Goal: Transaction & Acquisition: Book appointment/travel/reservation

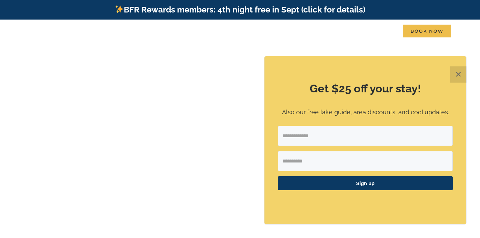
click at [460, 74] on button "✕" at bounding box center [459, 74] width 16 height 16
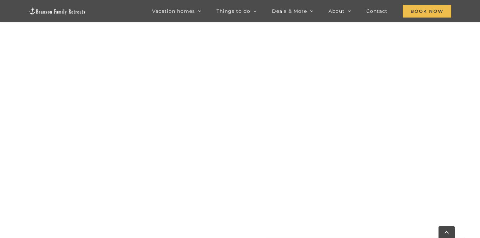
scroll to position [306, 0]
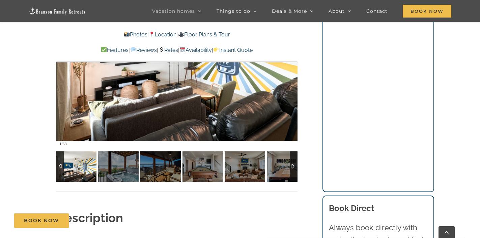
scroll to position [509, 0]
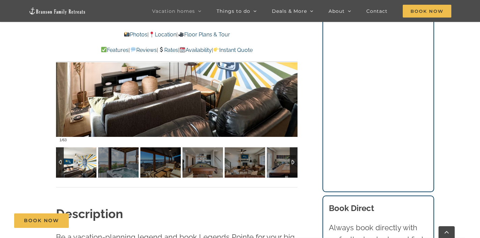
click at [226, 82] on div at bounding box center [177, 46] width 242 height 198
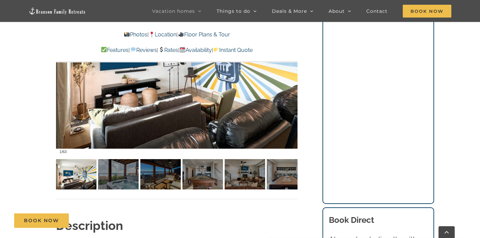
scroll to position [496, 0]
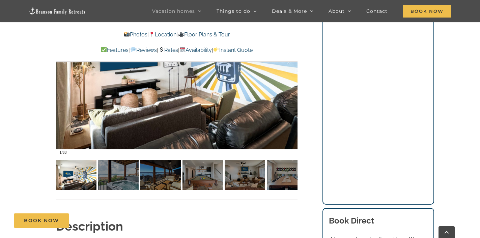
click at [120, 112] on div at bounding box center [177, 59] width 242 height 198
click at [73, 175] on img at bounding box center [76, 175] width 40 height 30
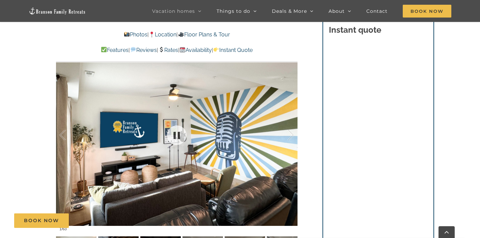
scroll to position [407, 0]
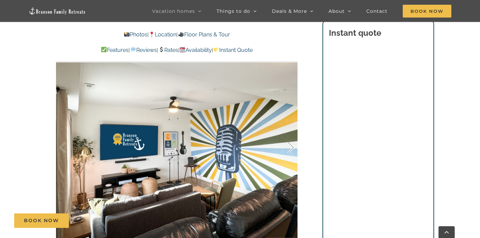
click at [293, 148] on div at bounding box center [283, 148] width 21 height 42
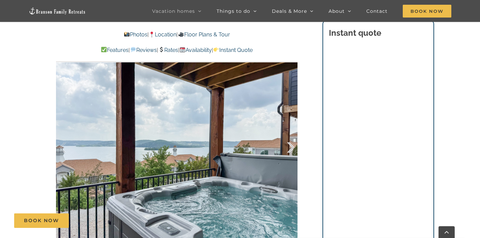
click at [293, 148] on div at bounding box center [283, 148] width 21 height 42
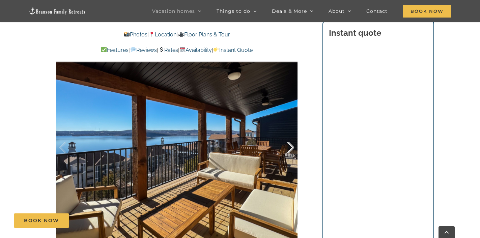
click at [293, 148] on div at bounding box center [283, 148] width 21 height 42
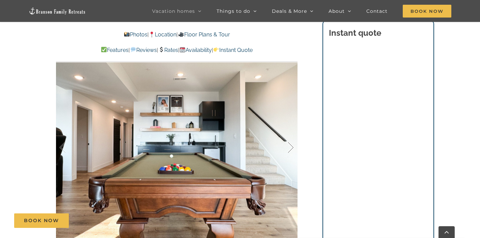
click at [293, 148] on div at bounding box center [283, 148] width 21 height 42
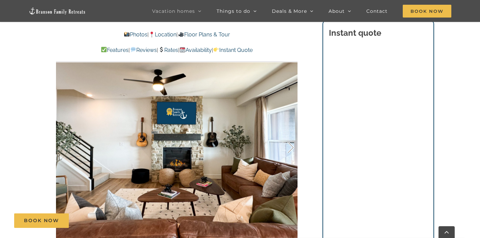
click at [293, 148] on div at bounding box center [283, 148] width 21 height 42
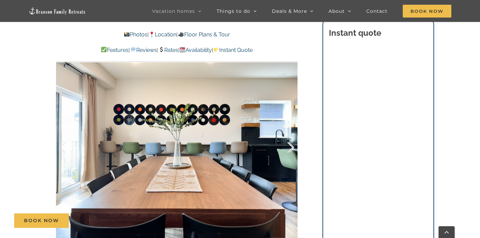
click at [293, 148] on div at bounding box center [283, 148] width 21 height 42
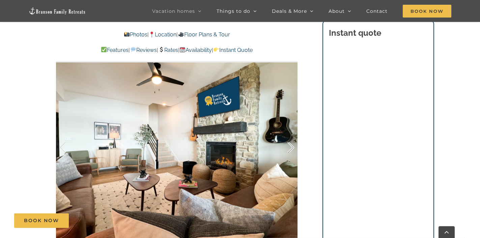
click at [293, 148] on div at bounding box center [283, 148] width 21 height 42
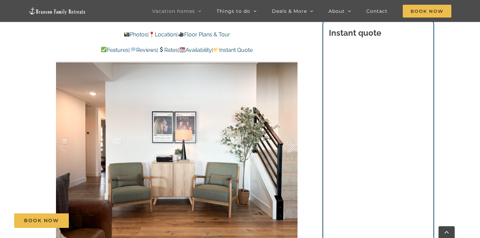
click at [293, 148] on div at bounding box center [283, 148] width 21 height 42
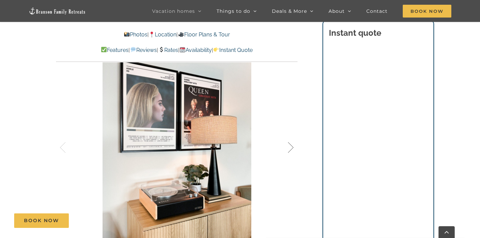
click at [293, 148] on div at bounding box center [283, 148] width 21 height 42
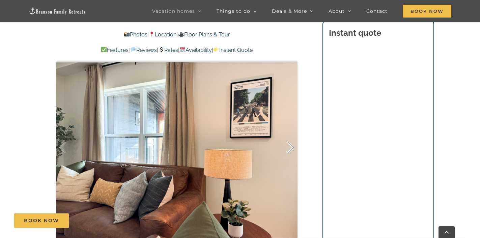
click at [293, 148] on div at bounding box center [283, 148] width 21 height 42
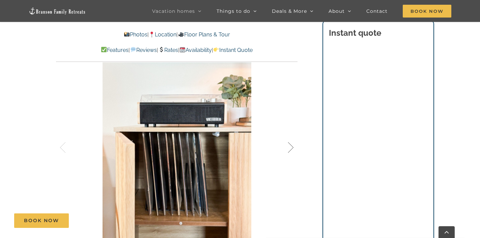
click at [293, 148] on div at bounding box center [283, 148] width 21 height 42
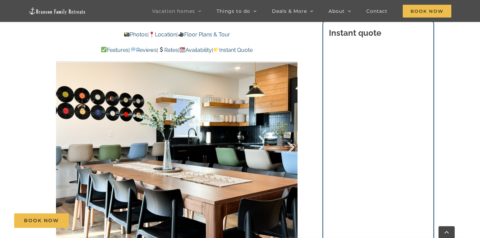
click at [293, 148] on div at bounding box center [283, 148] width 21 height 42
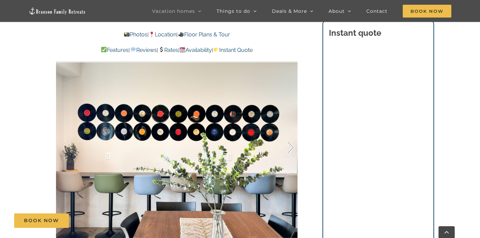
click at [293, 148] on div at bounding box center [283, 148] width 21 height 42
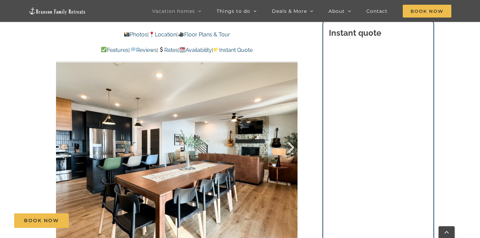
click at [293, 148] on div at bounding box center [283, 148] width 21 height 42
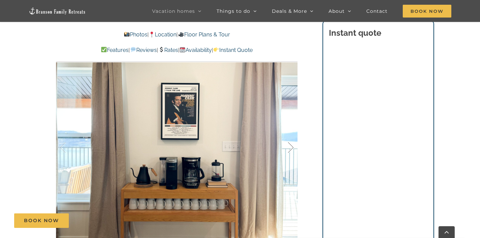
click at [293, 148] on div at bounding box center [283, 148] width 21 height 42
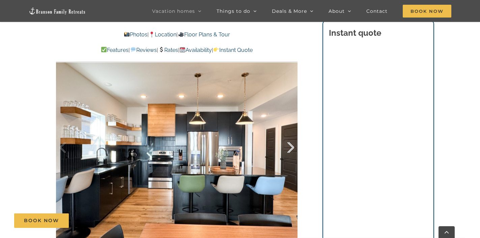
click at [293, 148] on div at bounding box center [283, 148] width 21 height 42
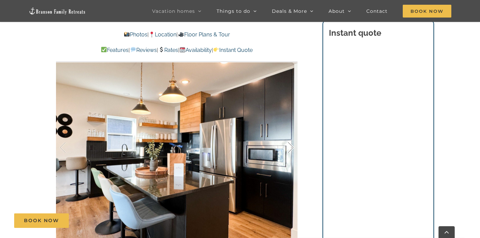
click at [293, 148] on div at bounding box center [283, 148] width 21 height 42
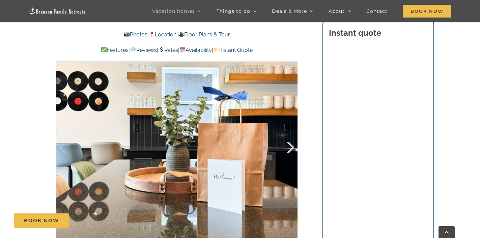
click at [293, 148] on div at bounding box center [283, 148] width 21 height 42
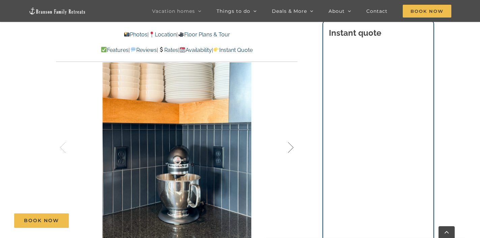
click at [293, 148] on div at bounding box center [283, 148] width 21 height 42
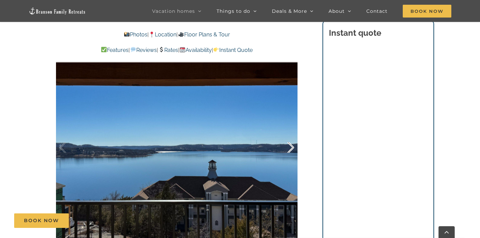
click at [293, 148] on div at bounding box center [283, 148] width 21 height 42
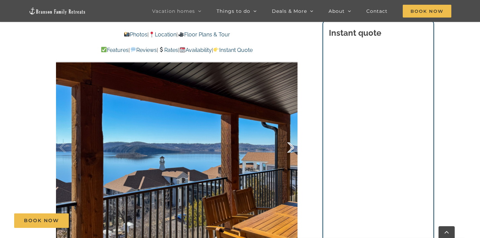
click at [293, 148] on div at bounding box center [283, 148] width 21 height 42
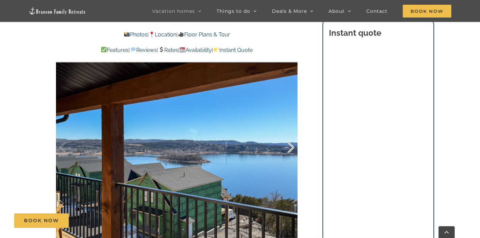
click at [293, 148] on div at bounding box center [283, 148] width 21 height 42
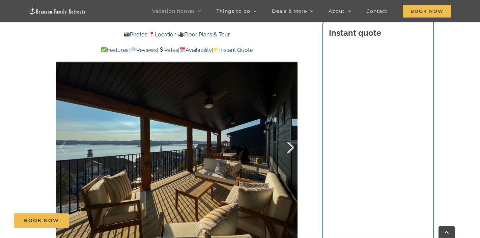
click at [293, 148] on div at bounding box center [283, 148] width 21 height 42
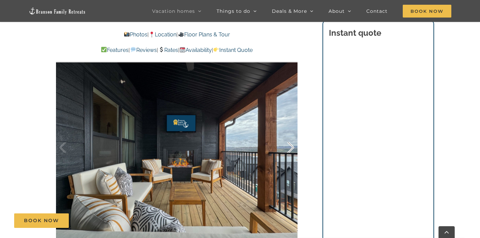
click at [293, 148] on div at bounding box center [283, 148] width 21 height 42
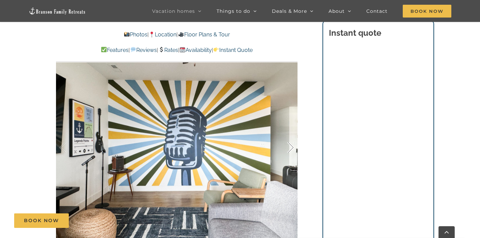
click at [293, 148] on div at bounding box center [283, 148] width 21 height 42
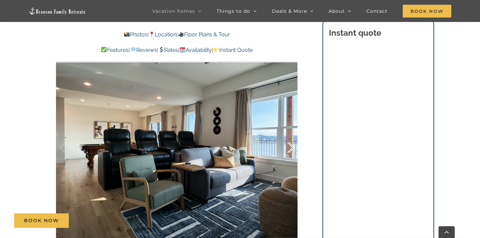
click at [293, 148] on div at bounding box center [283, 148] width 21 height 42
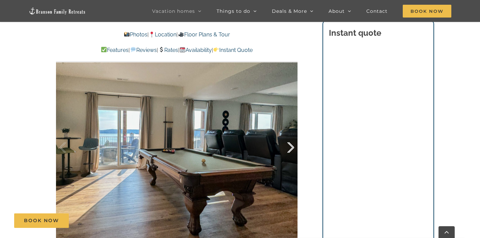
click at [293, 148] on div at bounding box center [283, 148] width 21 height 42
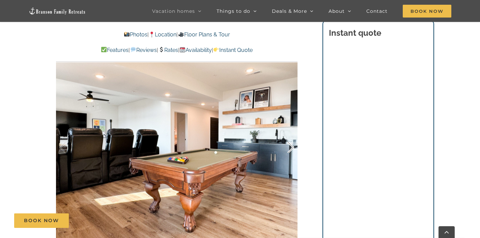
click at [293, 148] on div at bounding box center [283, 148] width 21 height 42
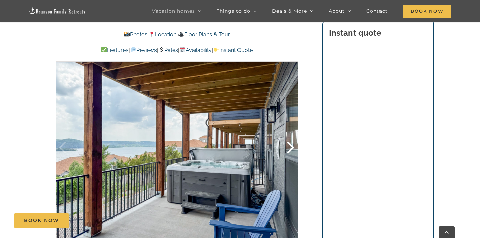
click at [293, 148] on div at bounding box center [283, 148] width 21 height 42
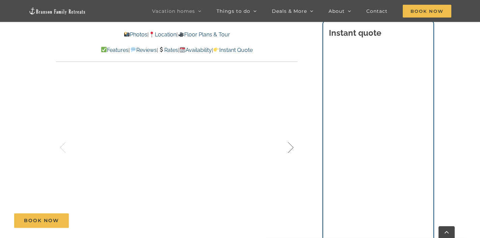
click at [293, 149] on div at bounding box center [283, 148] width 21 height 42
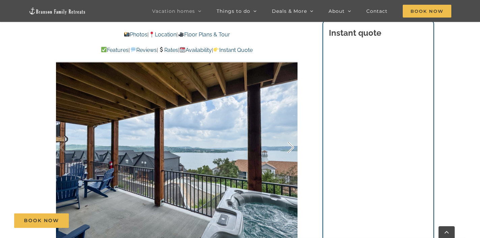
click at [293, 149] on div at bounding box center [283, 148] width 21 height 42
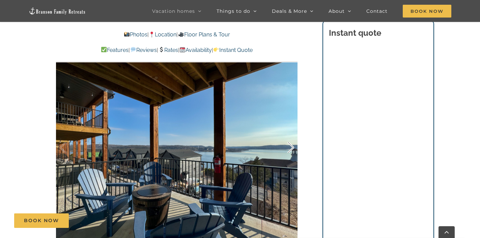
click at [293, 149] on div at bounding box center [283, 148] width 21 height 42
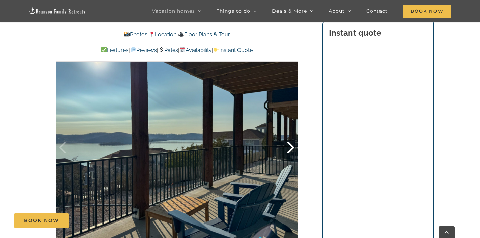
click at [293, 149] on div at bounding box center [283, 148] width 21 height 42
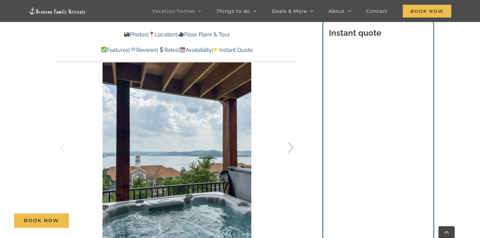
click at [293, 149] on div at bounding box center [283, 148] width 21 height 42
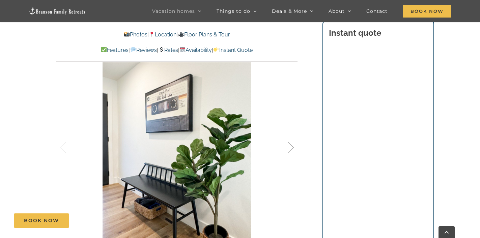
click at [293, 149] on div at bounding box center [283, 148] width 21 height 42
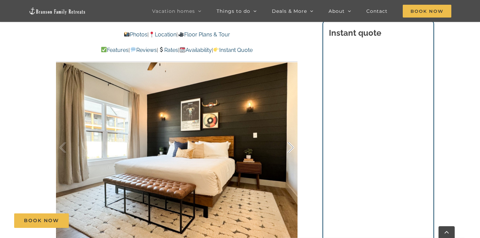
click at [293, 149] on div at bounding box center [283, 148] width 21 height 42
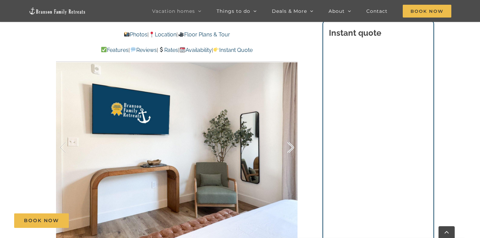
click at [293, 149] on div at bounding box center [283, 148] width 21 height 42
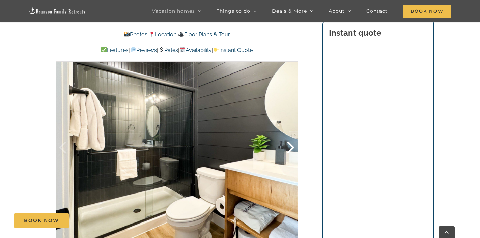
click at [293, 149] on div at bounding box center [283, 148] width 21 height 42
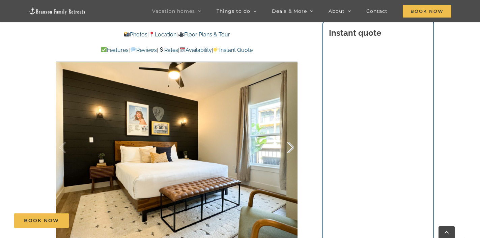
click at [293, 149] on div at bounding box center [283, 148] width 21 height 42
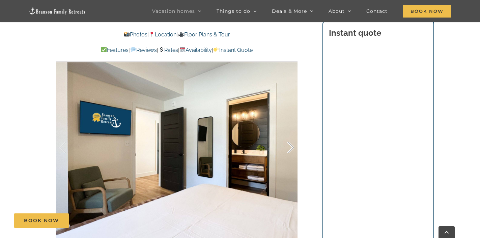
click at [293, 149] on div at bounding box center [283, 148] width 21 height 42
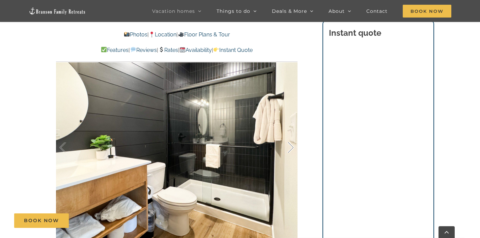
click at [293, 149] on div at bounding box center [283, 148] width 21 height 42
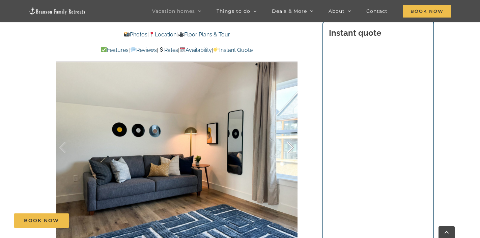
click at [293, 149] on div at bounding box center [283, 148] width 21 height 42
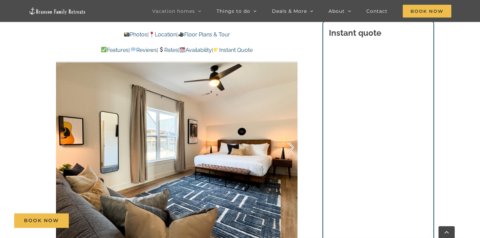
click at [293, 149] on div at bounding box center [283, 148] width 21 height 42
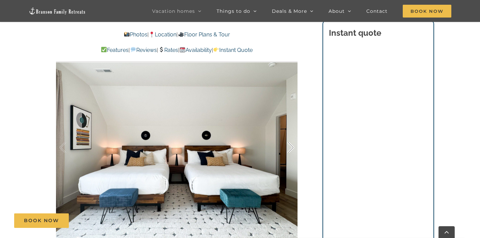
click at [293, 149] on div at bounding box center [283, 148] width 21 height 42
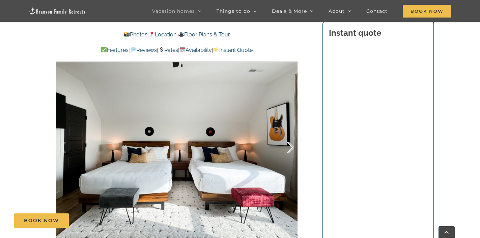
click at [293, 149] on div at bounding box center [283, 148] width 21 height 42
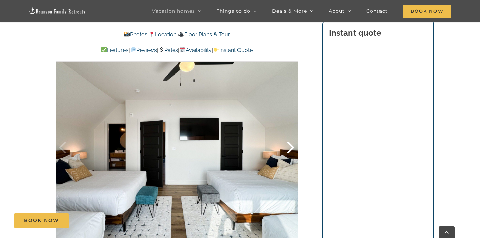
click at [293, 149] on div at bounding box center [283, 148] width 21 height 42
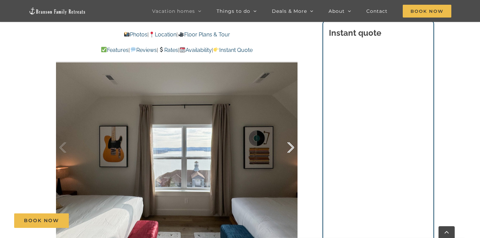
click at [293, 149] on div at bounding box center [283, 148] width 21 height 42
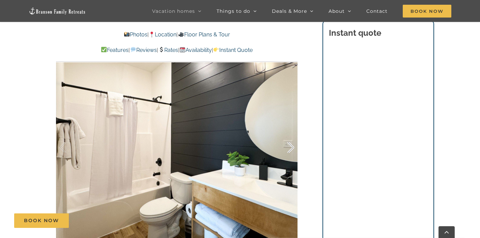
click at [293, 149] on div at bounding box center [283, 148] width 21 height 42
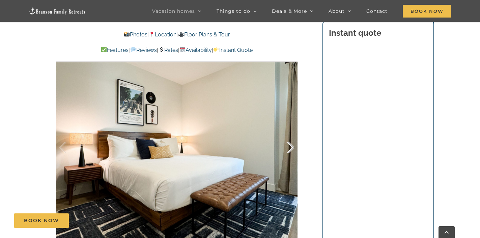
click at [293, 149] on div at bounding box center [283, 148] width 21 height 42
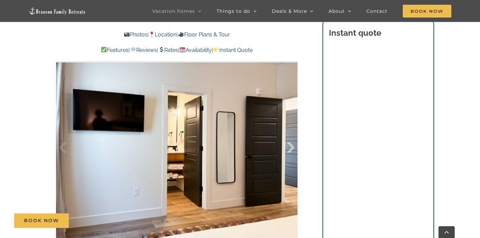
click at [293, 149] on div at bounding box center [283, 148] width 21 height 42
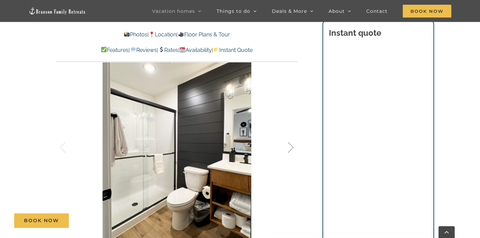
click at [293, 149] on div at bounding box center [283, 148] width 21 height 42
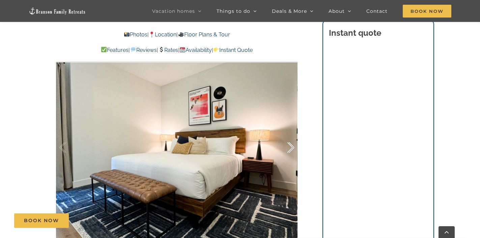
click at [293, 149] on div at bounding box center [283, 148] width 21 height 42
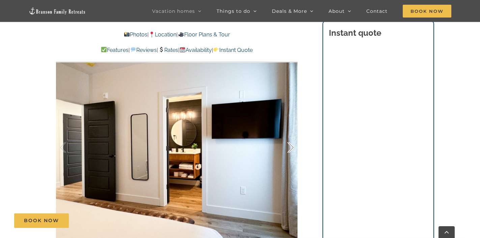
click at [293, 149] on div at bounding box center [283, 148] width 21 height 42
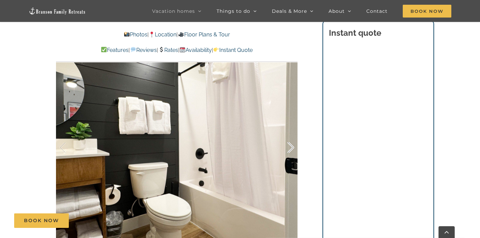
click at [293, 149] on div at bounding box center [283, 148] width 21 height 42
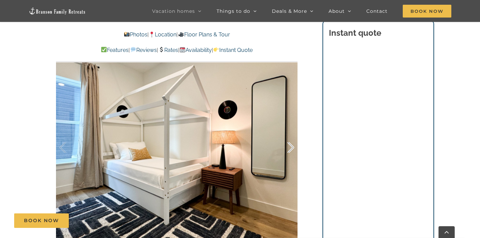
click at [293, 149] on div at bounding box center [283, 148] width 21 height 42
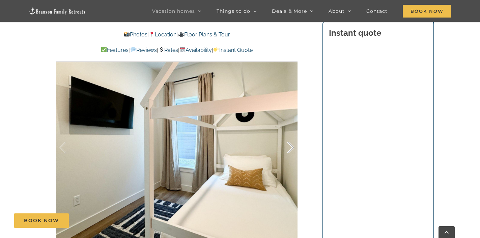
click at [293, 149] on div at bounding box center [283, 148] width 21 height 42
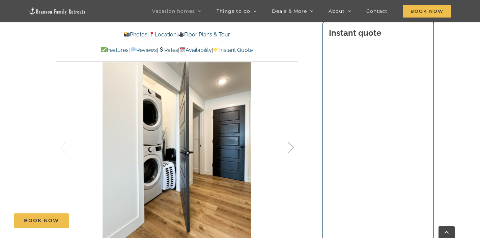
click at [293, 149] on div at bounding box center [283, 148] width 21 height 42
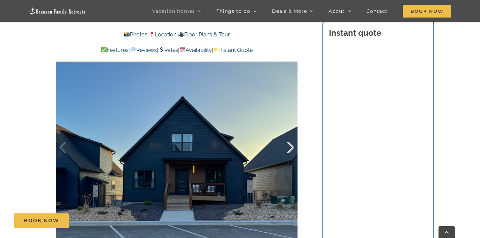
click at [293, 149] on div at bounding box center [283, 148] width 21 height 42
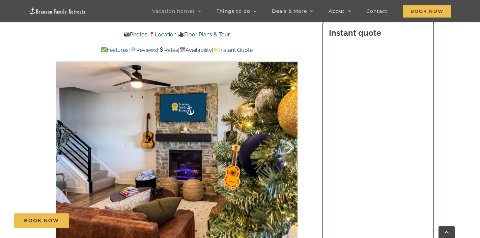
click at [293, 149] on div at bounding box center [283, 148] width 21 height 42
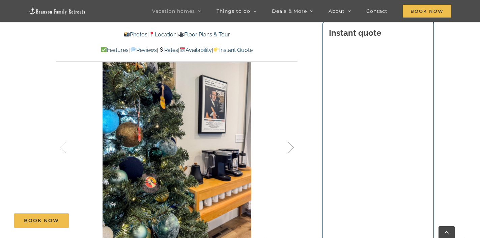
click at [293, 149] on div at bounding box center [283, 148] width 21 height 42
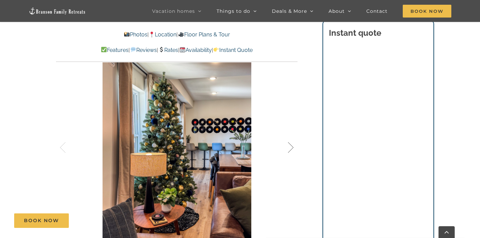
click at [293, 149] on div at bounding box center [283, 148] width 21 height 42
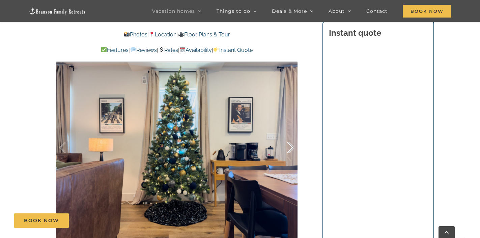
click at [293, 149] on div at bounding box center [283, 148] width 21 height 42
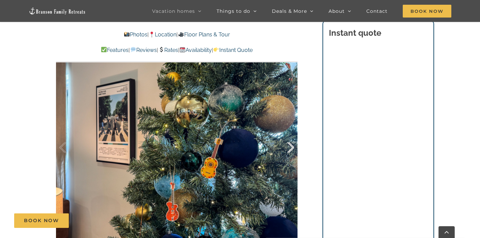
click at [293, 149] on div at bounding box center [283, 148] width 21 height 42
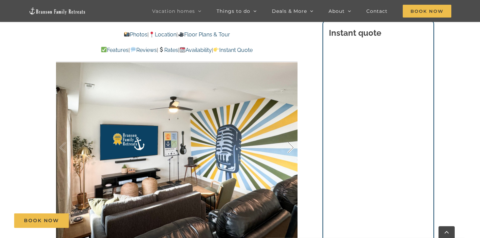
click at [293, 149] on div at bounding box center [283, 148] width 21 height 42
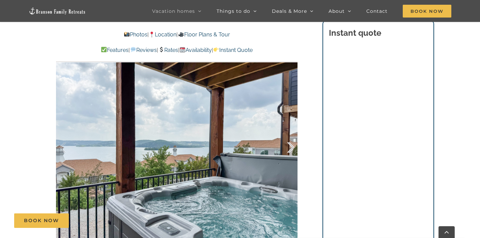
click at [293, 149] on div at bounding box center [283, 148] width 21 height 42
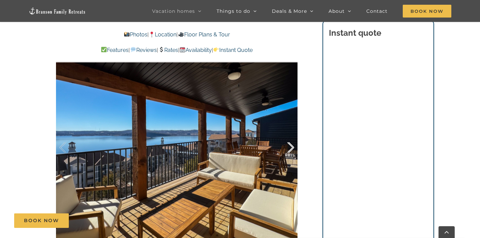
click at [293, 149] on div at bounding box center [283, 148] width 21 height 42
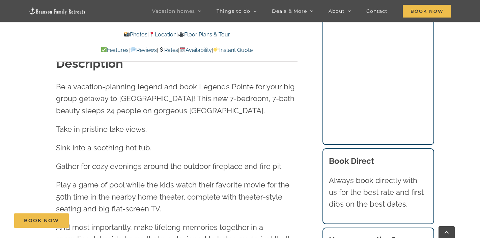
scroll to position [657, 0]
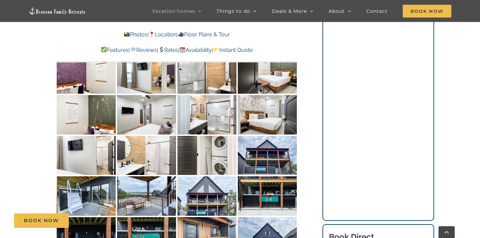
scroll to position [2569, 0]
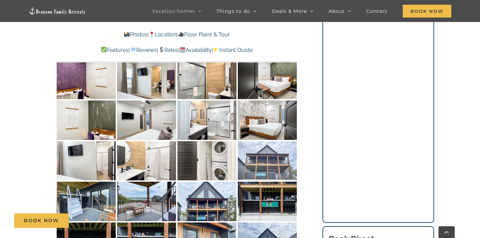
click at [268, 141] on img at bounding box center [267, 160] width 59 height 39
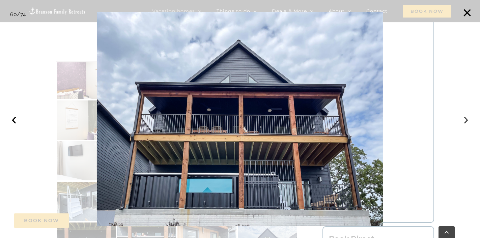
click at [468, 119] on button "›" at bounding box center [466, 119] width 15 height 15
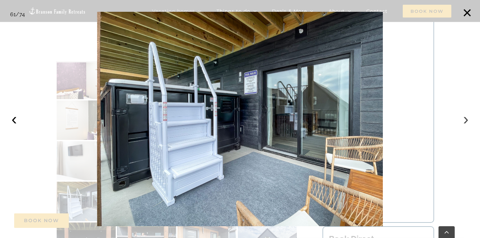
click at [468, 119] on button "›" at bounding box center [466, 119] width 15 height 15
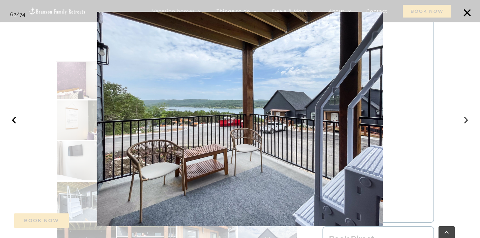
click at [468, 119] on button "›" at bounding box center [466, 119] width 15 height 15
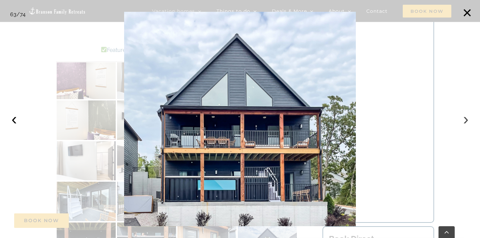
click at [468, 119] on button "›" at bounding box center [466, 119] width 15 height 15
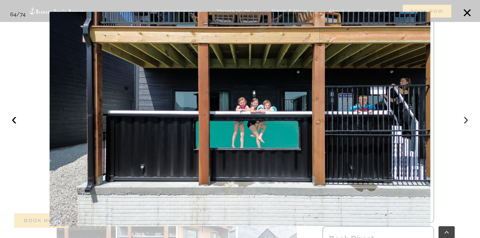
click at [468, 119] on button "›" at bounding box center [466, 119] width 15 height 15
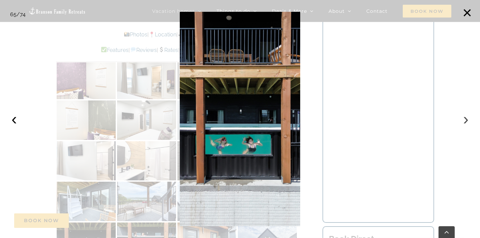
click at [468, 119] on button "›" at bounding box center [466, 119] width 15 height 15
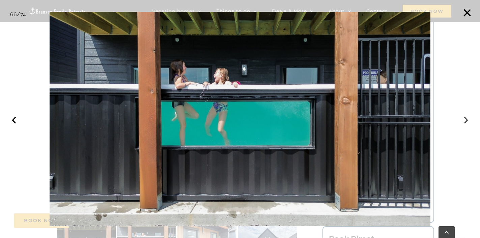
click at [468, 119] on button "›" at bounding box center [466, 119] width 15 height 15
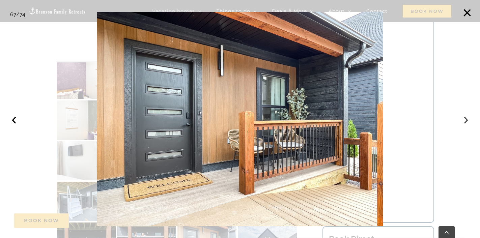
click at [468, 119] on button "›" at bounding box center [466, 119] width 15 height 15
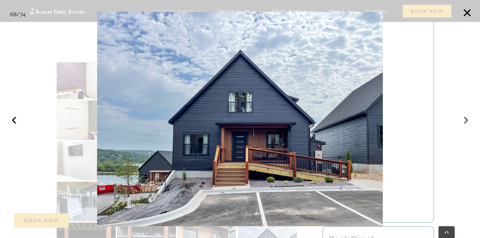
click at [468, 119] on button "›" at bounding box center [466, 119] width 15 height 15
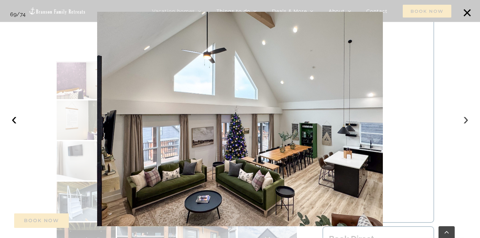
click at [468, 119] on button "›" at bounding box center [466, 119] width 15 height 15
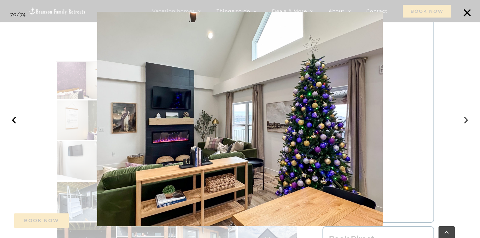
click at [468, 119] on button "›" at bounding box center [466, 119] width 15 height 15
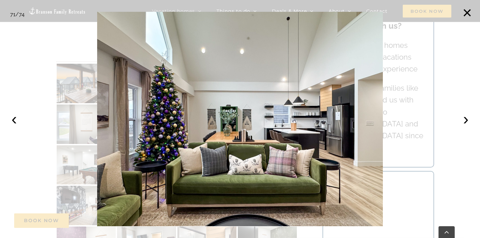
scroll to position [2258, 0]
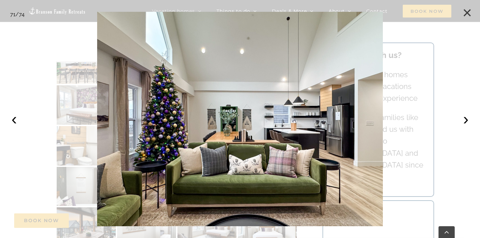
click at [467, 13] on button "×" at bounding box center [467, 12] width 15 height 15
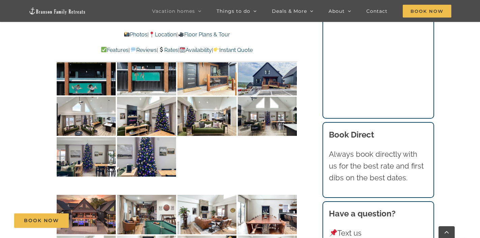
scroll to position [2791, 0]
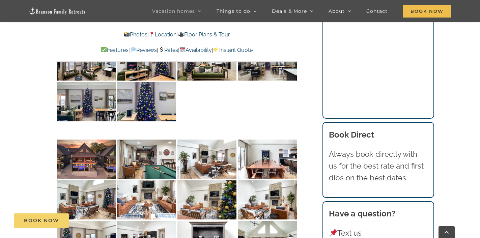
click at [39, 222] on span "Book Now" at bounding box center [41, 221] width 35 height 6
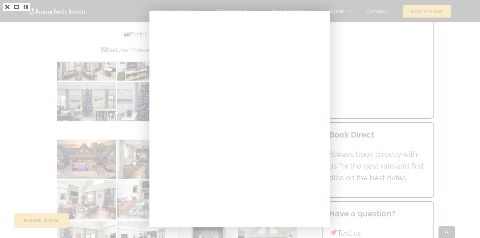
click at [392, 69] on div at bounding box center [240, 119] width 480 height 238
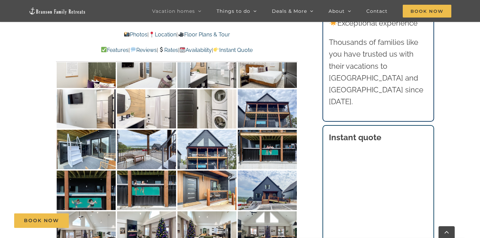
scroll to position [2595, 0]
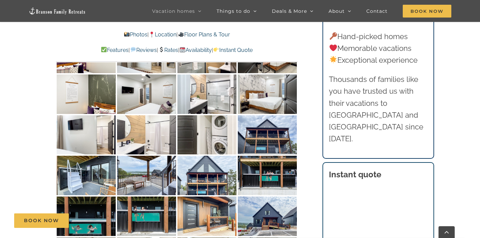
click at [165, 35] on link "Location" at bounding box center [163, 34] width 28 height 6
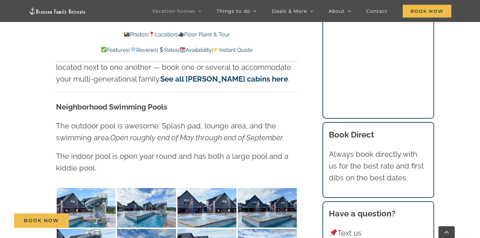
scroll to position [3765, 0]
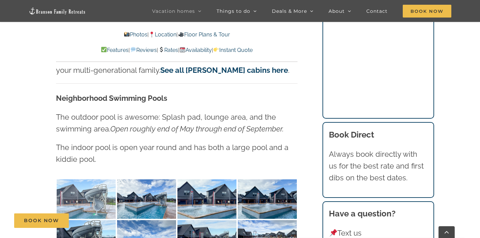
click at [101, 180] on img at bounding box center [86, 199] width 59 height 39
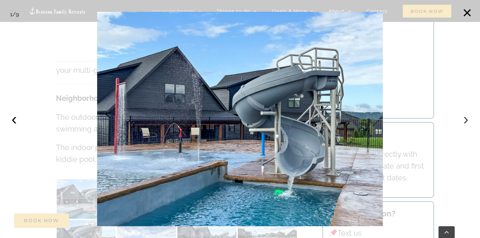
click at [464, 119] on button "›" at bounding box center [466, 119] width 15 height 15
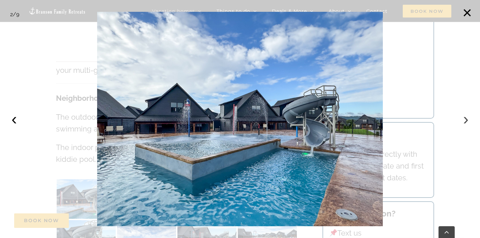
click at [464, 119] on button "›" at bounding box center [466, 119] width 15 height 15
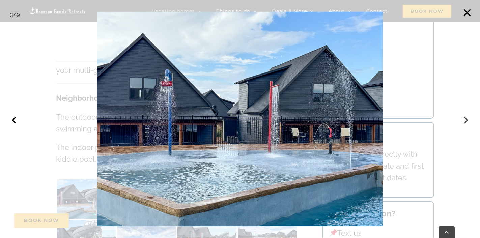
click at [464, 119] on button "›" at bounding box center [466, 119] width 15 height 15
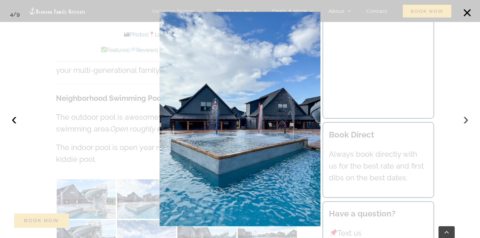
click at [464, 119] on button "›" at bounding box center [466, 119] width 15 height 15
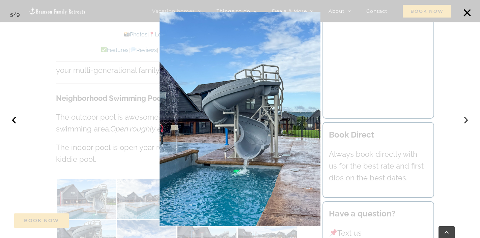
click at [464, 119] on button "›" at bounding box center [466, 119] width 15 height 15
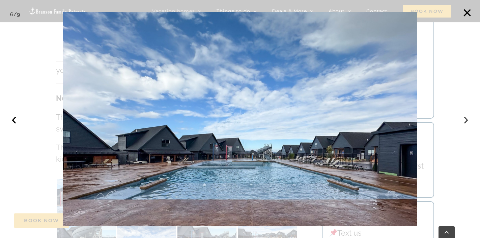
click at [464, 118] on button "›" at bounding box center [466, 119] width 15 height 15
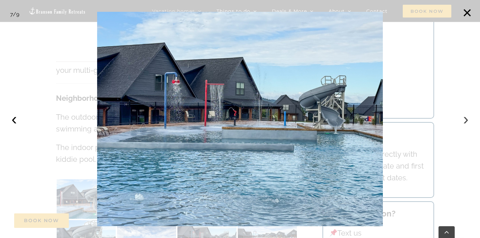
click at [464, 118] on button "›" at bounding box center [466, 119] width 15 height 15
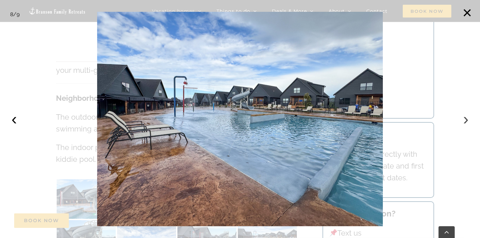
click at [464, 118] on button "›" at bounding box center [466, 119] width 15 height 15
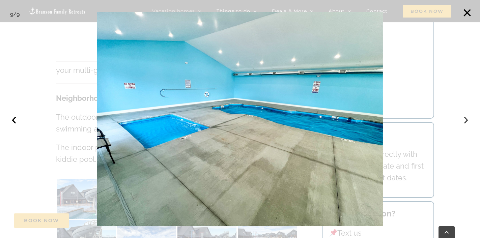
click at [464, 118] on button "›" at bounding box center [466, 119] width 15 height 15
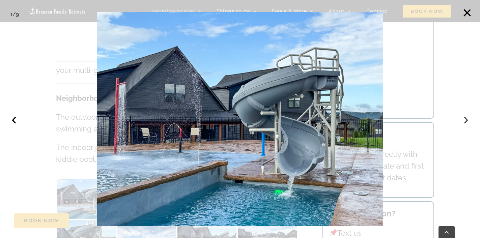
click at [464, 118] on button "›" at bounding box center [466, 119] width 15 height 15
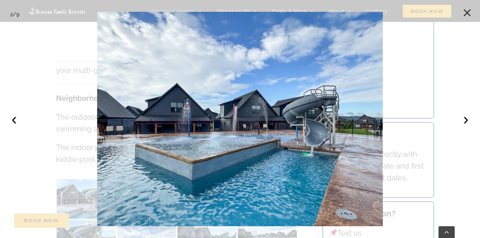
click at [467, 11] on button "×" at bounding box center [467, 12] width 15 height 15
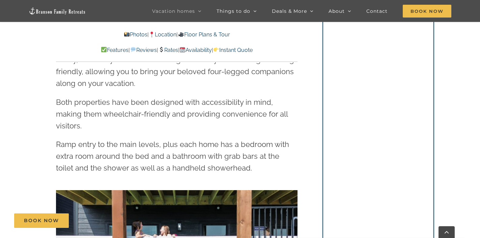
scroll to position [1126, 0]
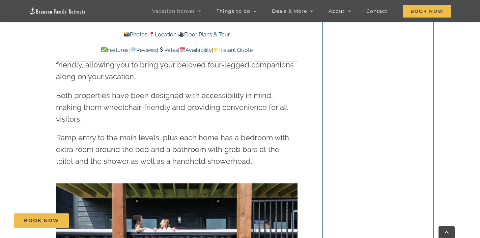
click at [406, 215] on div "Book Now" at bounding box center [245, 221] width 462 height 15
click at [402, 215] on div "Book Now" at bounding box center [245, 221] width 462 height 15
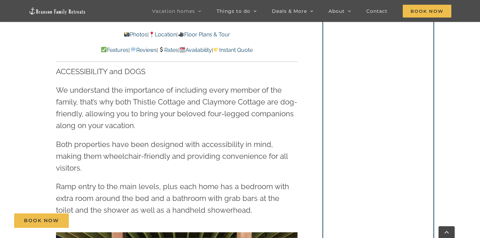
scroll to position [1117, 0]
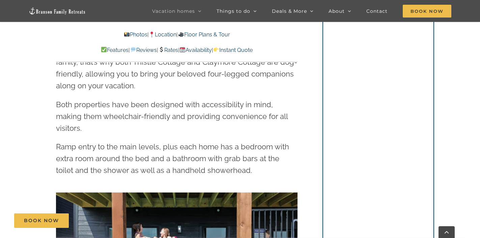
click at [395, 223] on div "Book Now" at bounding box center [245, 221] width 462 height 15
click at [400, 226] on div "Book Now" at bounding box center [245, 221] width 462 height 15
click at [400, 225] on div "Book Now" at bounding box center [245, 221] width 462 height 15
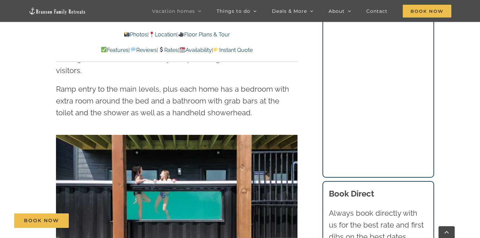
scroll to position [1175, 0]
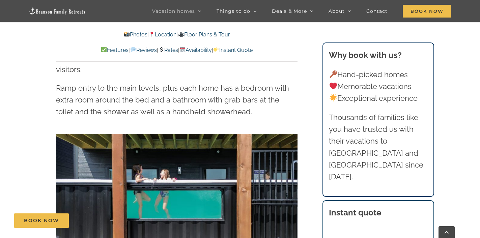
click at [409, 134] on p "Thousands of families like you have trusted us with their vacations to [GEOGRAP…" at bounding box center [378, 147] width 99 height 71
